Goal: Navigation & Orientation: Find specific page/section

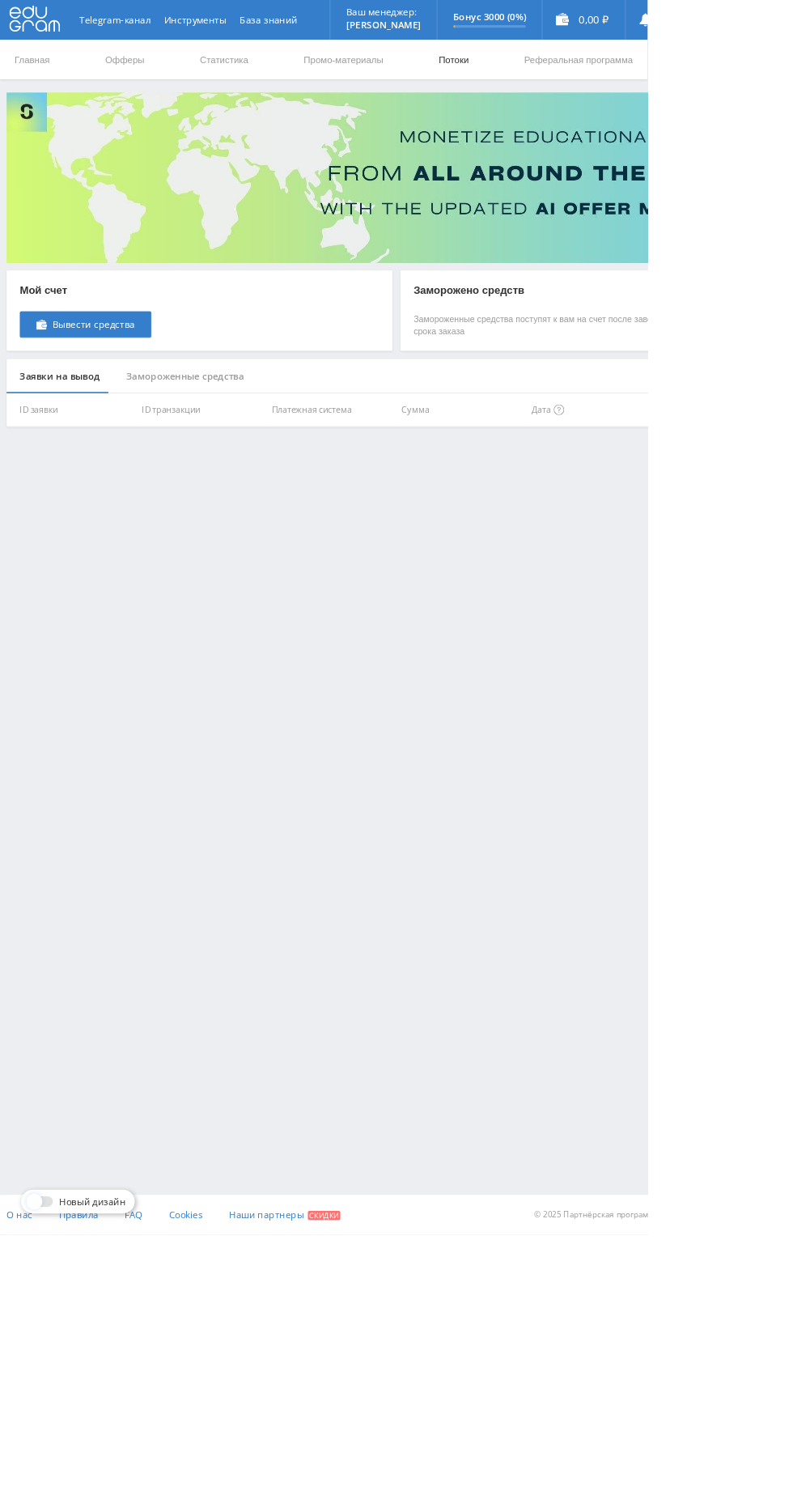
click at [555, 72] on link "Потоки" at bounding box center [555, 72] width 40 height 49
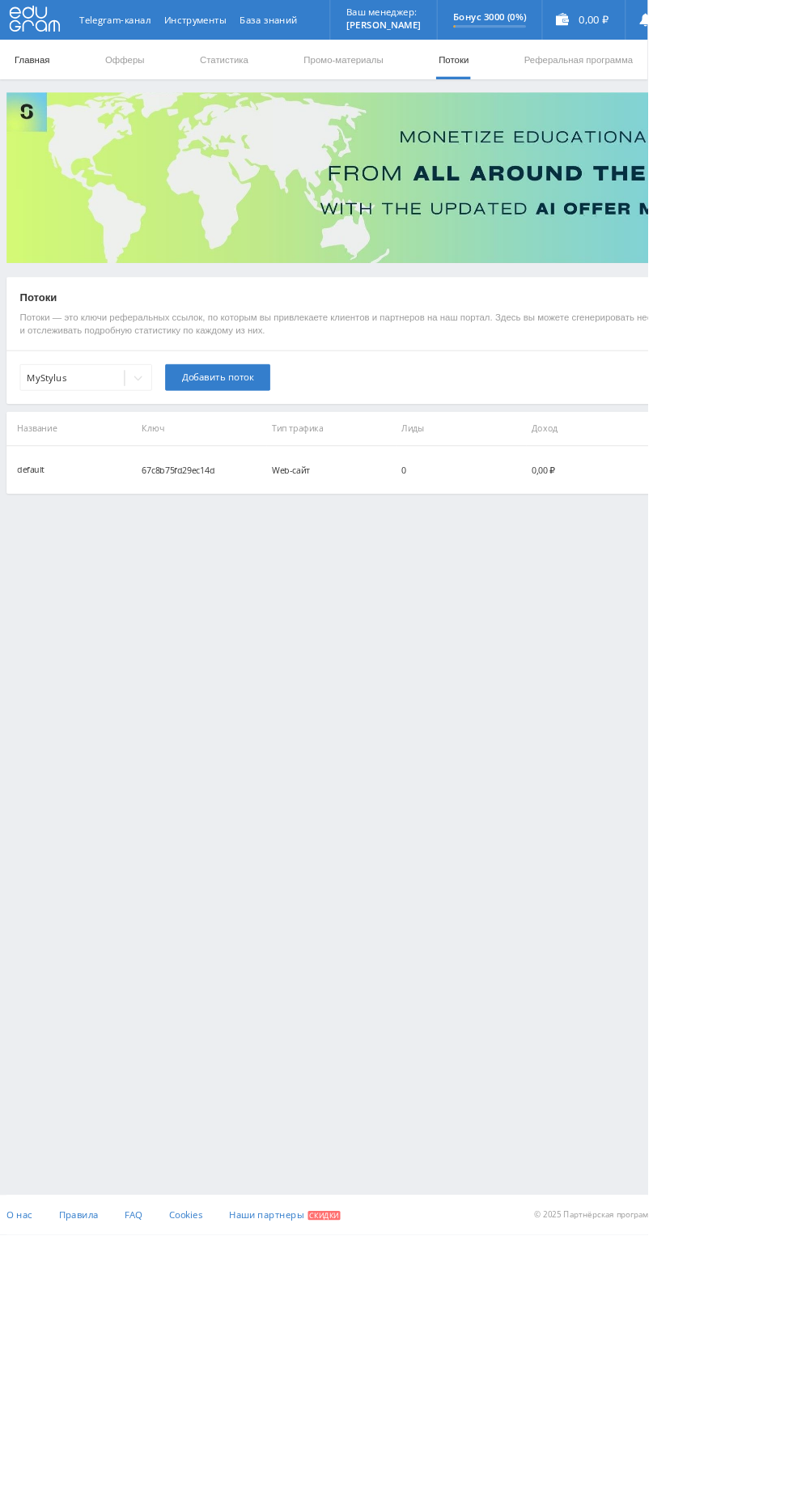
click at [51, 72] on link "Главная" at bounding box center [39, 72] width 46 height 49
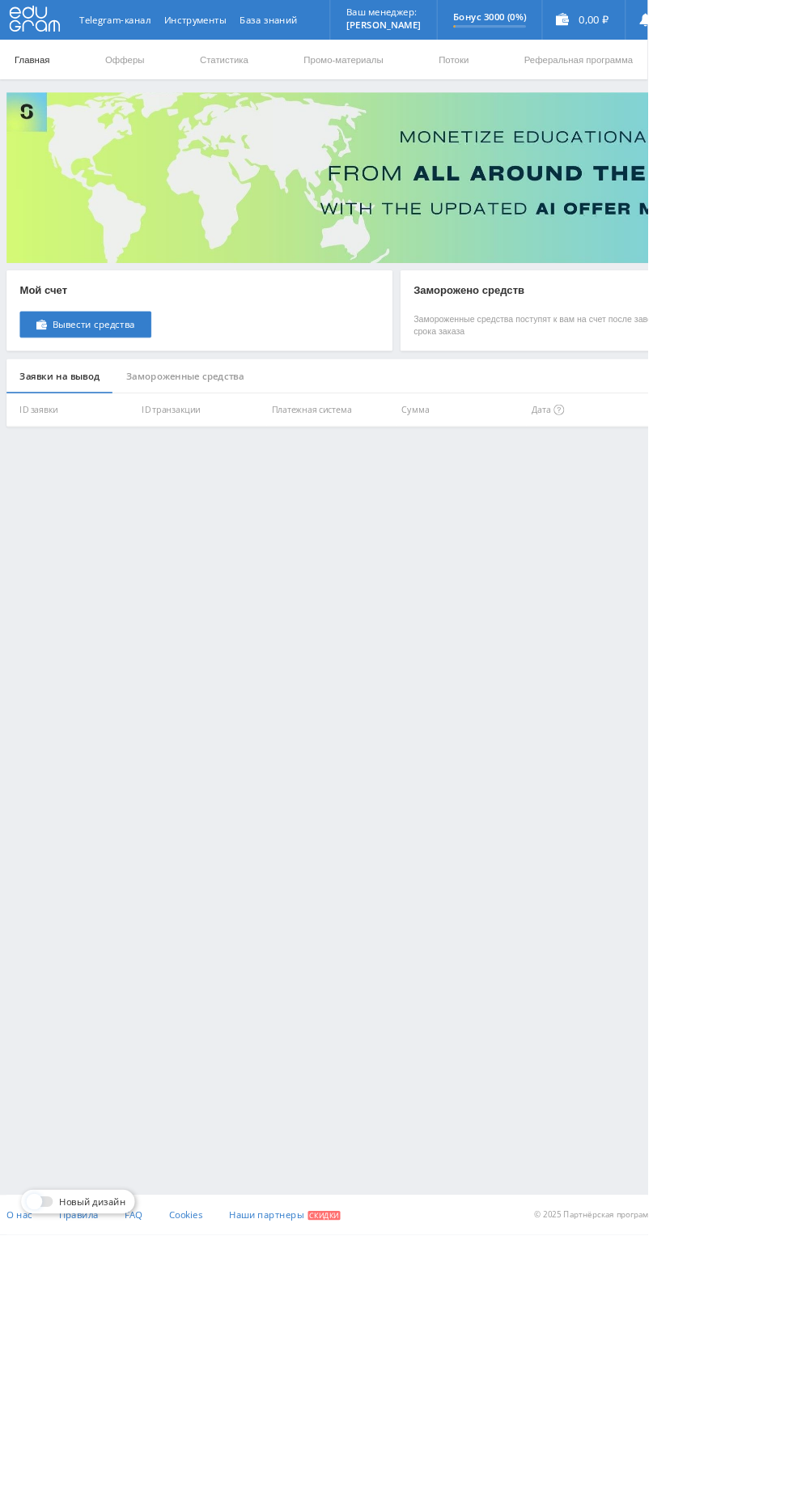
click at [39, 72] on link "Главная" at bounding box center [39, 72] width 46 height 49
